Goal: Task Accomplishment & Management: Use online tool/utility

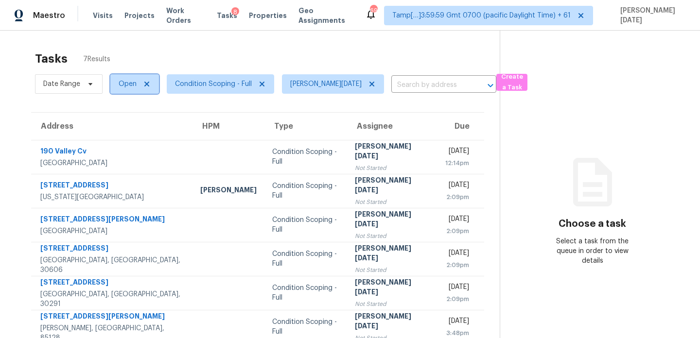
click at [119, 89] on span "Open" at bounding box center [134, 83] width 49 height 19
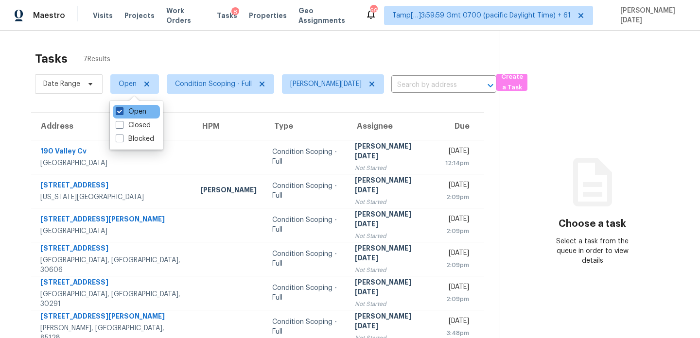
click at [122, 112] on span at bounding box center [120, 111] width 8 height 8
click at [122, 112] on input "Open" at bounding box center [119, 110] width 6 height 6
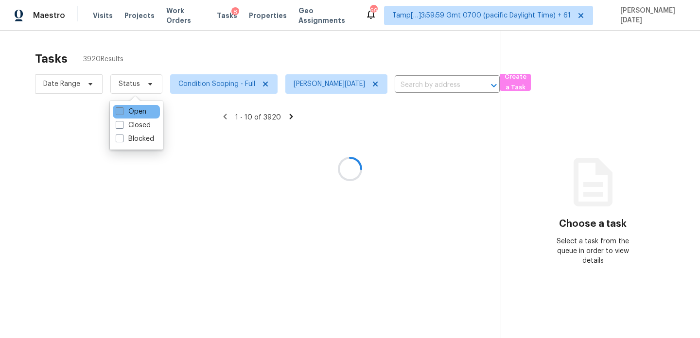
click at [122, 112] on span at bounding box center [120, 111] width 8 height 8
click at [122, 112] on input "Open" at bounding box center [119, 110] width 6 height 6
checkbox input "true"
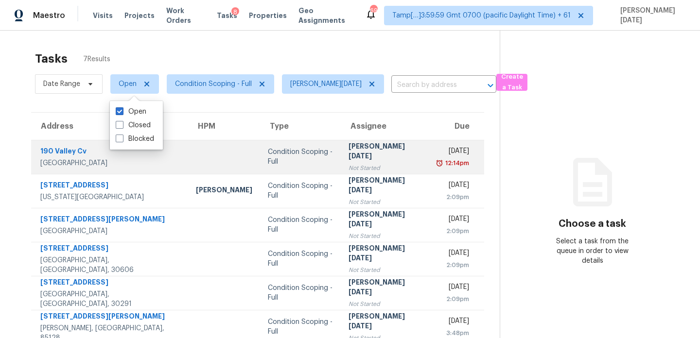
click at [341, 164] on td "Prabhu Raja Not Started" at bounding box center [385, 157] width 89 height 34
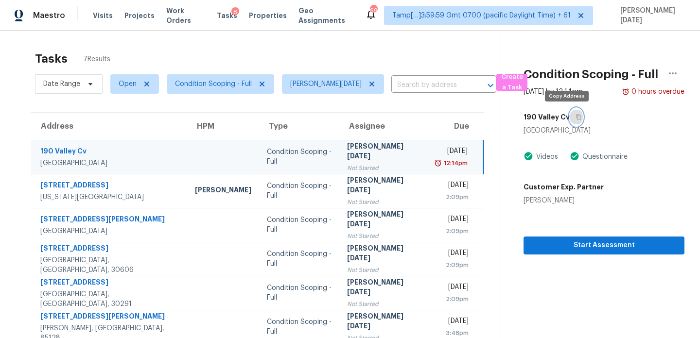
click at [576, 119] on icon "button" at bounding box center [579, 117] width 6 height 6
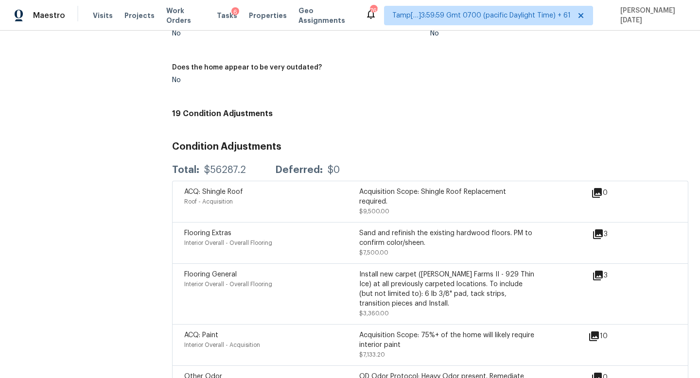
scroll to position [992, 0]
